Goal: Information Seeking & Learning: Find specific fact

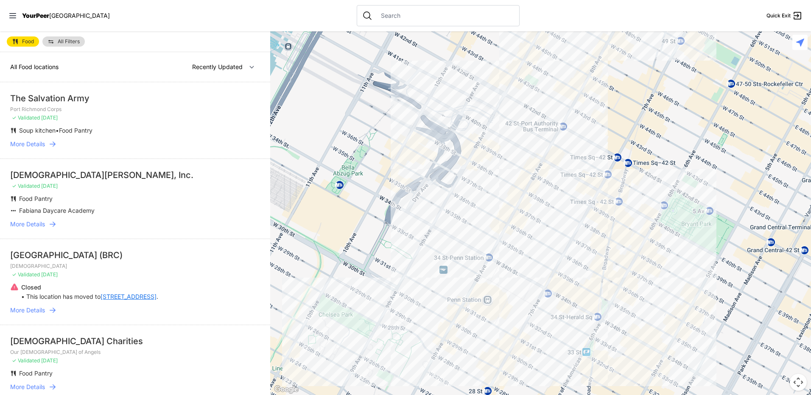
select select "nearby"
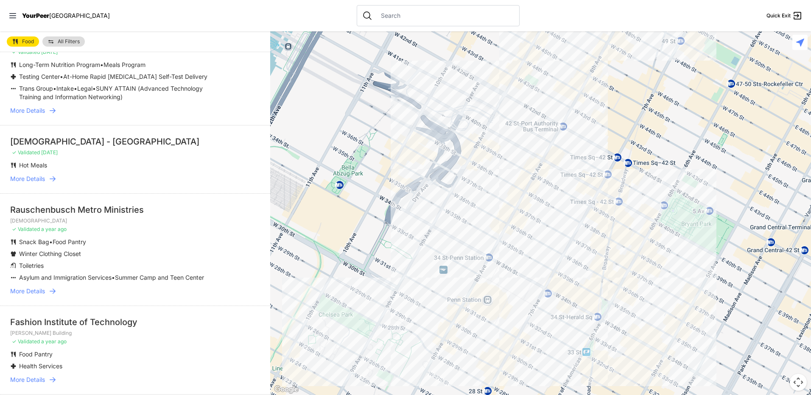
scroll to position [170, 0]
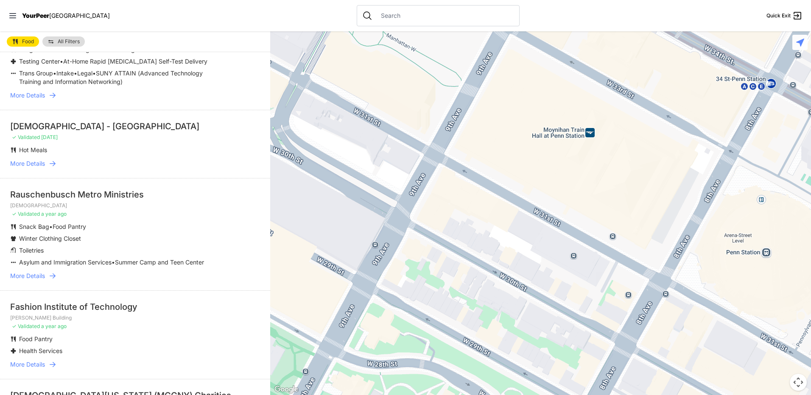
click at [26, 164] on span "More Details" at bounding box center [27, 164] width 35 height 8
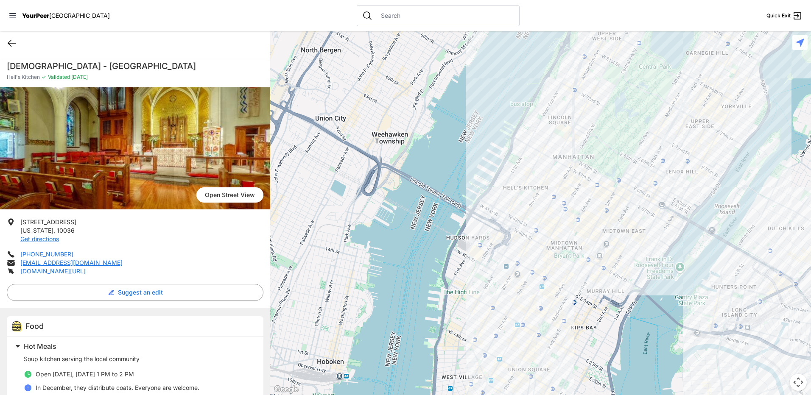
click at [11, 45] on icon at bounding box center [12, 43] width 8 height 6
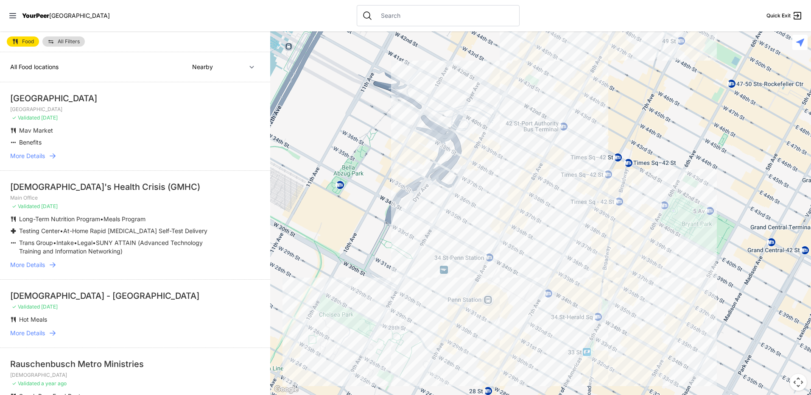
select select "recentlyUpdated"
